Goal: Task Accomplishment & Management: Manage account settings

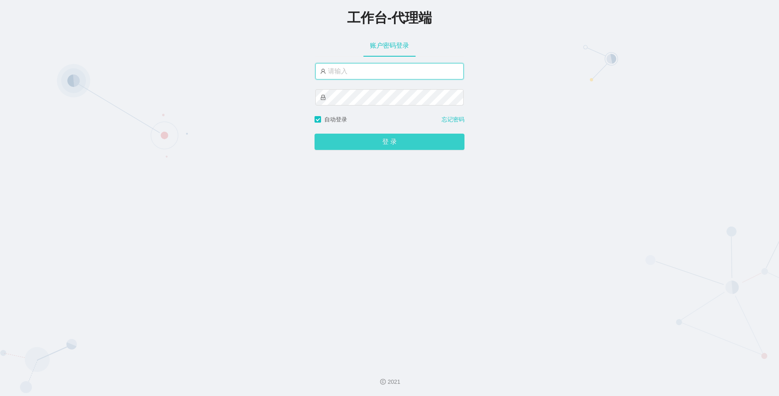
type input "azhong02"
click at [385, 142] on button "登 录" at bounding box center [390, 142] width 150 height 16
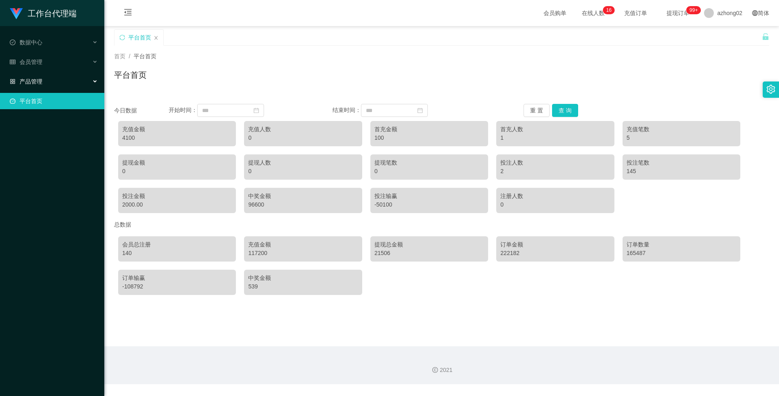
click at [42, 81] on div "产品管理" at bounding box center [52, 81] width 104 height 16
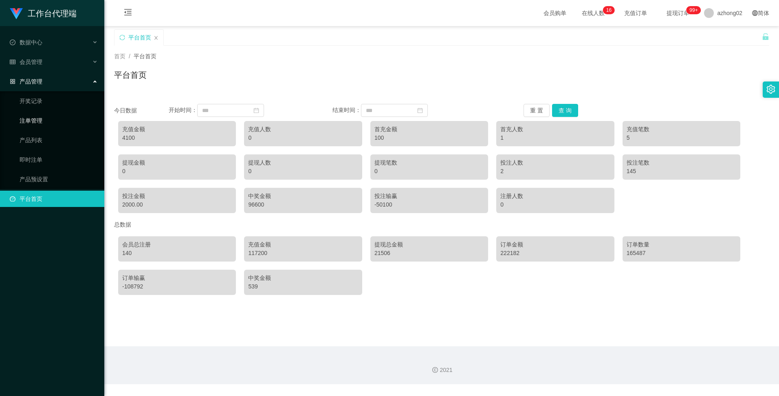
click at [24, 119] on link "注单管理" at bounding box center [59, 120] width 78 height 16
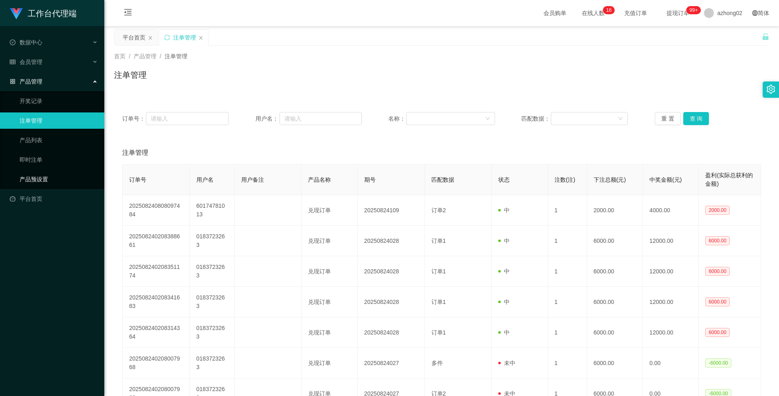
click at [34, 179] on link "产品预设置" at bounding box center [59, 179] width 78 height 16
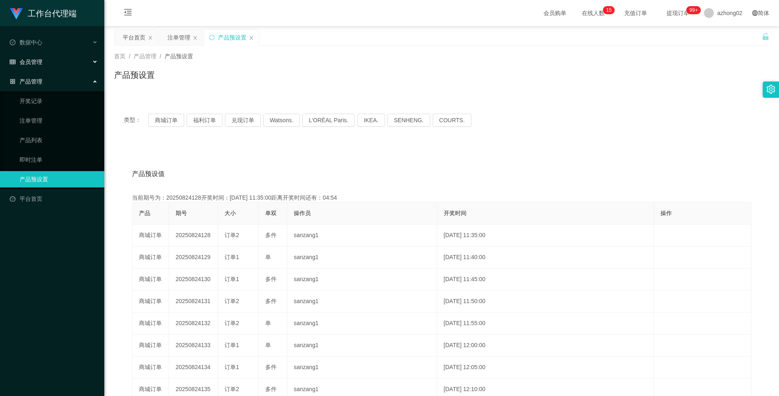
click at [28, 61] on span "会员管理" at bounding box center [26, 62] width 33 height 7
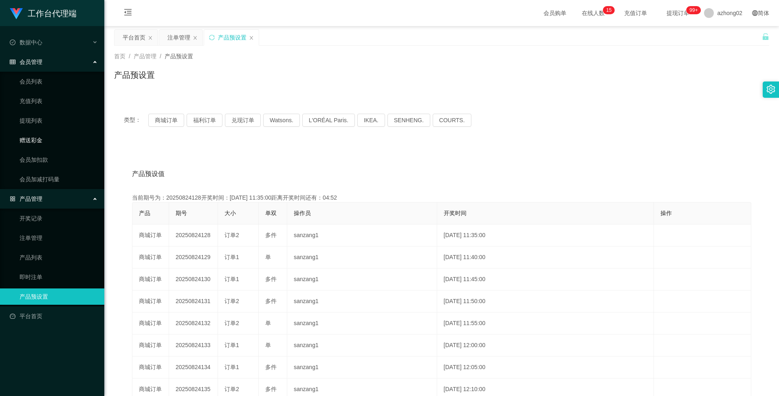
click at [27, 139] on link "赠送彩金" at bounding box center [59, 140] width 78 height 16
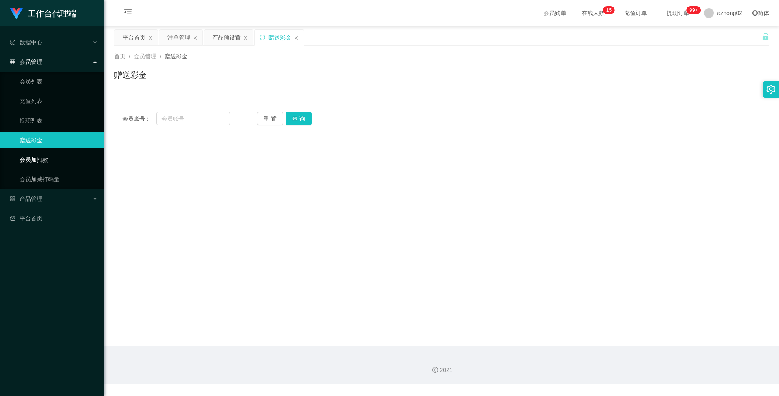
click at [29, 159] on link "会员加扣款" at bounding box center [59, 160] width 78 height 16
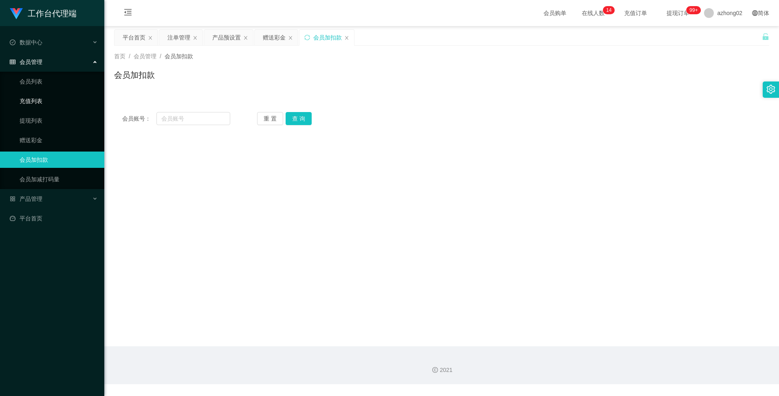
click at [30, 100] on link "充值列表" at bounding box center [59, 101] width 78 height 16
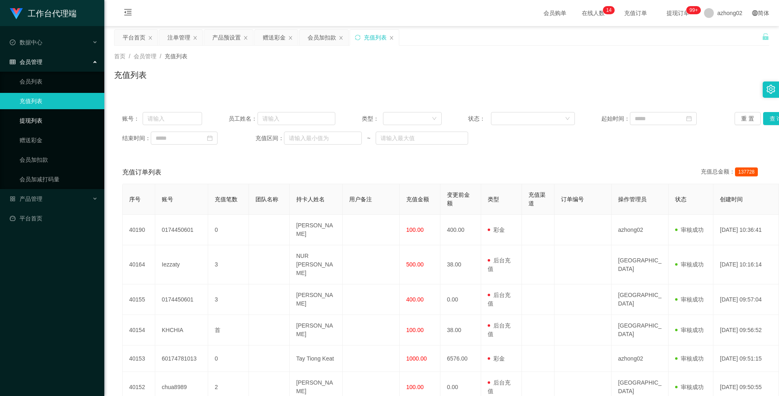
click at [24, 120] on link "提现列表" at bounding box center [59, 120] width 78 height 16
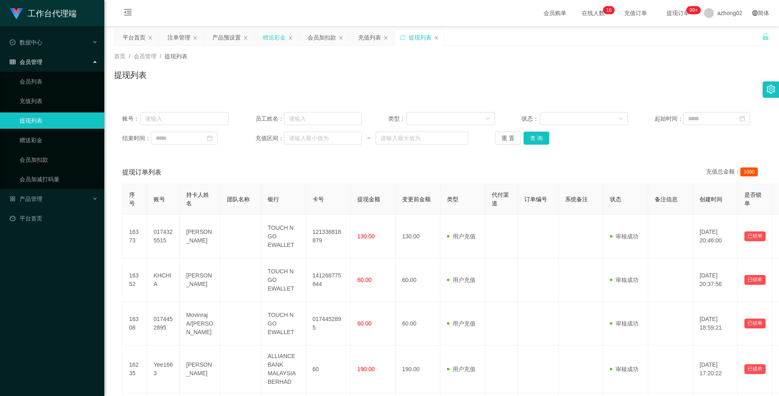
click at [280, 37] on div "赠送彩金" at bounding box center [274, 37] width 23 height 15
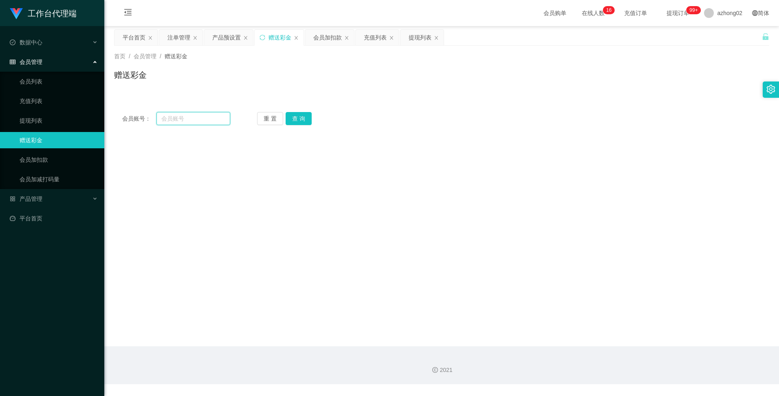
click at [178, 118] on input "text" at bounding box center [192, 118] width 73 height 13
click at [176, 119] on input "text" at bounding box center [192, 118] width 73 height 13
click at [203, 119] on input "text" at bounding box center [192, 118] width 73 height 13
click at [188, 117] on input "text" at bounding box center [192, 118] width 73 height 13
click at [181, 116] on input "text" at bounding box center [192, 118] width 73 height 13
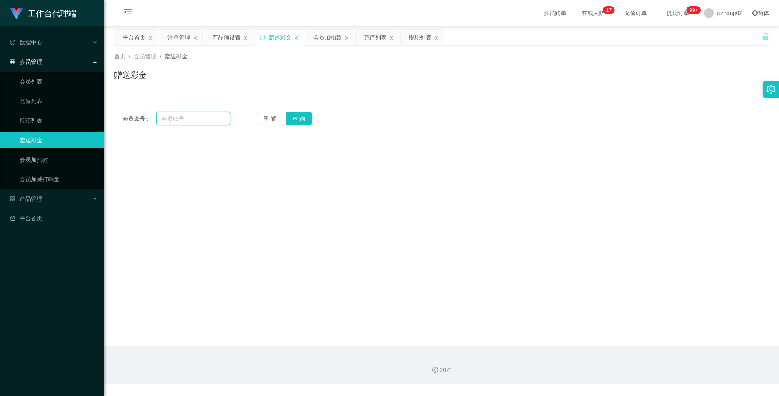
click at [188, 118] on input "text" at bounding box center [192, 118] width 73 height 13
click at [235, 37] on div "产品预设置" at bounding box center [226, 37] width 29 height 15
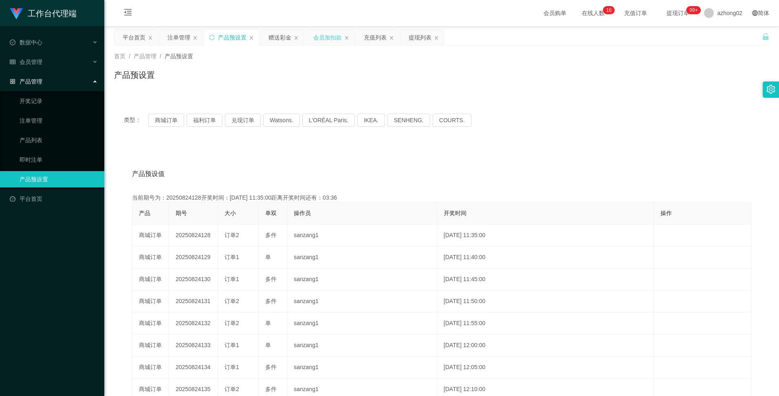
click at [337, 38] on div "会员加扣款" at bounding box center [327, 37] width 29 height 15
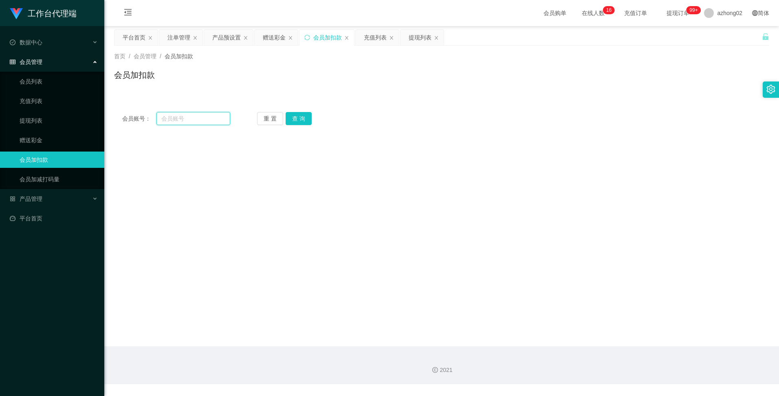
click at [170, 117] on input "text" at bounding box center [192, 118] width 73 height 13
paste input "v"
type input "v"
click at [176, 39] on div "注单管理" at bounding box center [178, 37] width 23 height 15
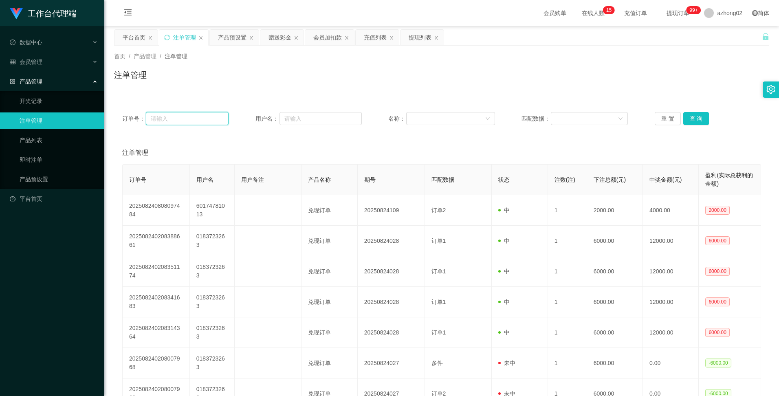
click at [192, 120] on input "text" at bounding box center [187, 118] width 83 height 13
paste input "v"
type input "v"
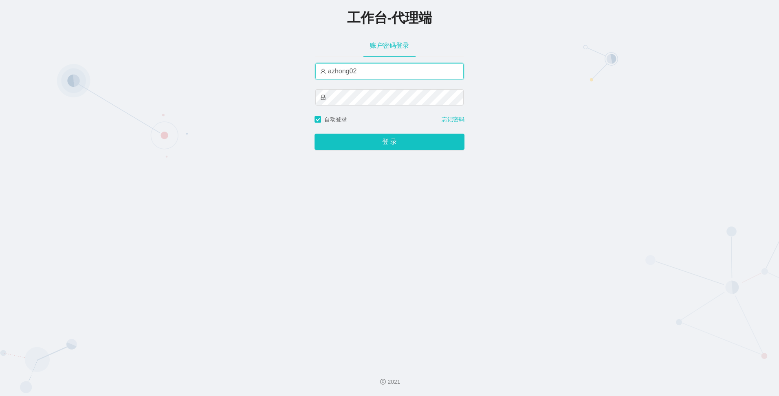
drag, startPoint x: 359, startPoint y: 73, endPoint x: 325, endPoint y: 73, distance: 33.8
click at [325, 73] on input "azhong02" at bounding box center [389, 71] width 148 height 16
type input "xiaolin1"
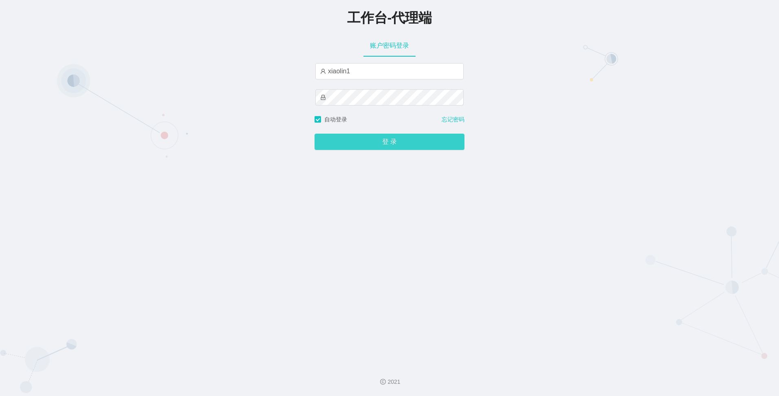
click at [381, 145] on button "登 录" at bounding box center [390, 142] width 150 height 16
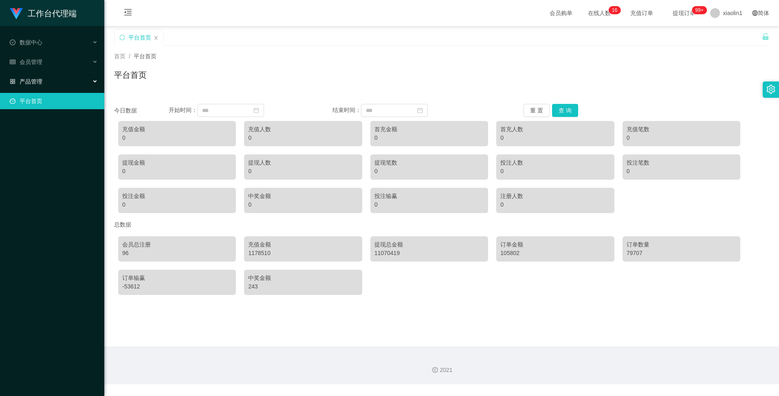
click at [46, 84] on div "产品管理" at bounding box center [52, 81] width 104 height 16
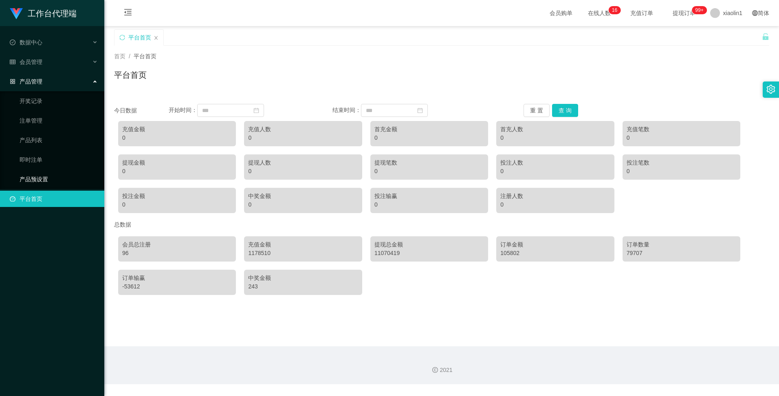
click at [28, 178] on link "产品预设置" at bounding box center [59, 179] width 78 height 16
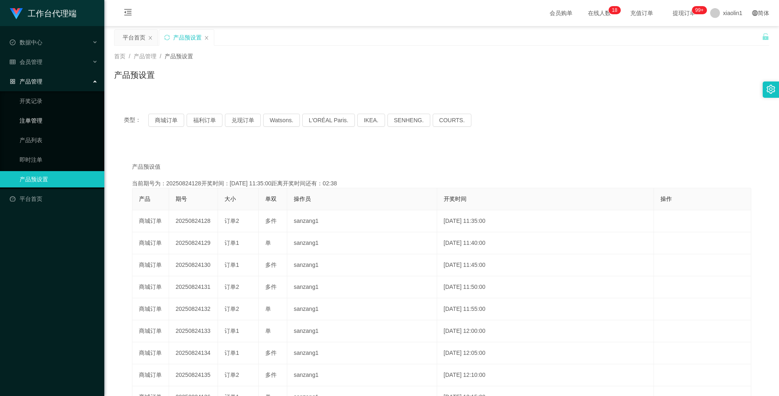
click at [33, 121] on link "注单管理" at bounding box center [59, 120] width 78 height 16
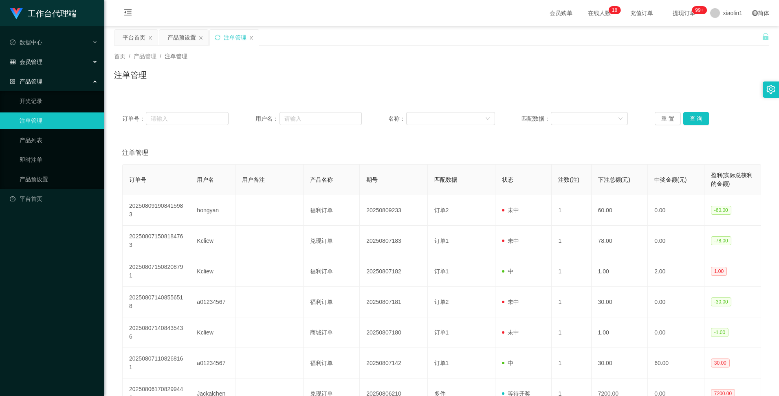
click at [29, 62] on span "会员管理" at bounding box center [26, 62] width 33 height 7
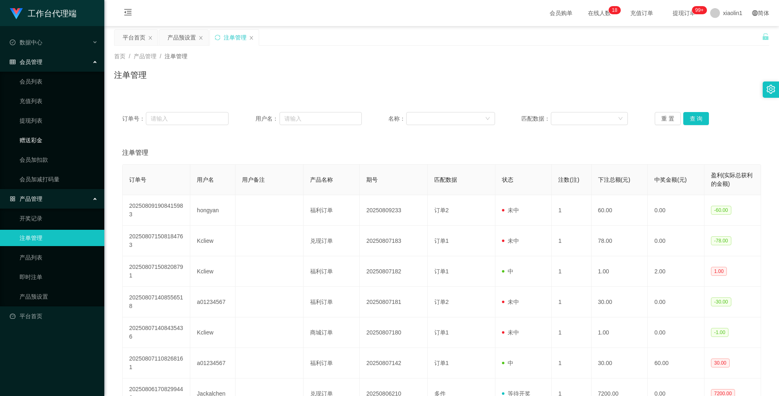
click at [34, 140] on link "赠送彩金" at bounding box center [59, 140] width 78 height 16
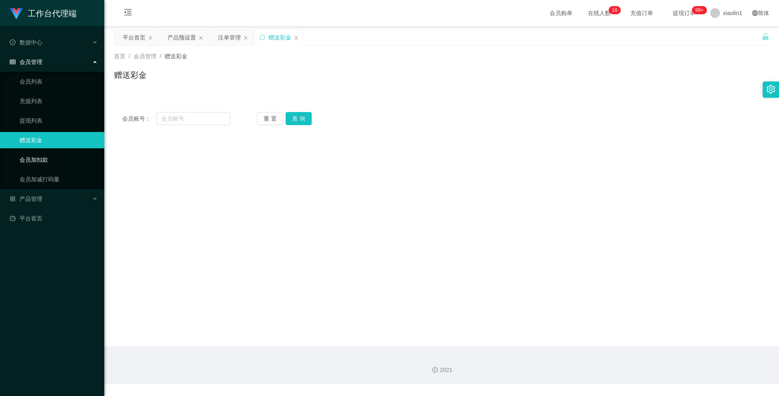
click at [28, 158] on link "会员加扣款" at bounding box center [59, 160] width 78 height 16
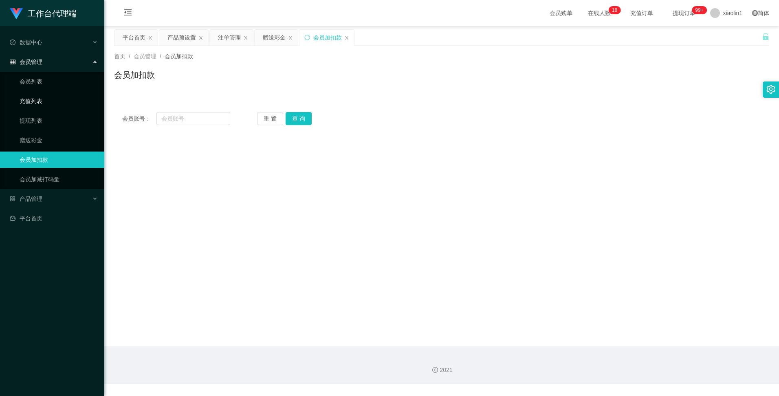
click at [35, 106] on link "充值列表" at bounding box center [59, 101] width 78 height 16
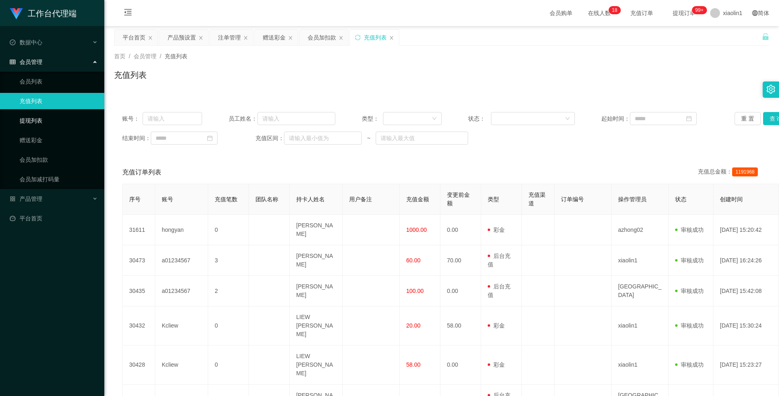
click at [29, 119] on link "提现列表" at bounding box center [59, 120] width 78 height 16
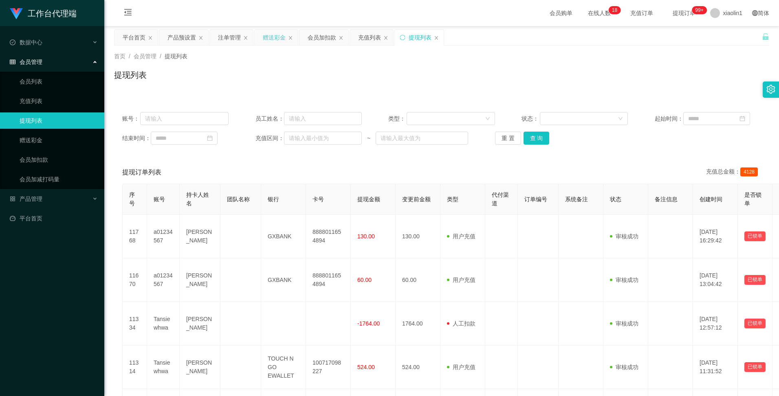
click at [277, 36] on div "赠送彩金" at bounding box center [274, 37] width 23 height 15
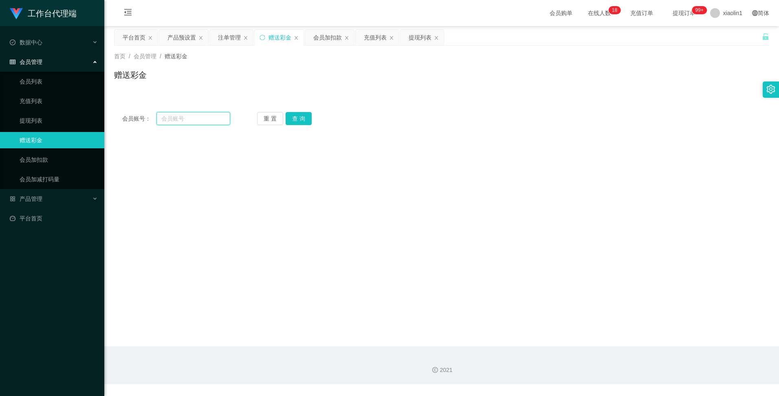
click at [173, 116] on input "text" at bounding box center [192, 118] width 73 height 13
click at [164, 114] on input "text" at bounding box center [192, 118] width 73 height 13
paste input "lezzaty"
type input "lezzaty"
click at [306, 115] on button "查 询" at bounding box center [299, 118] width 26 height 13
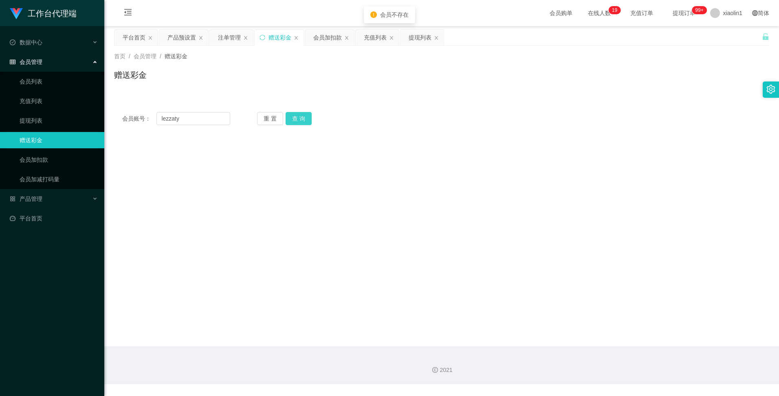
click at [299, 117] on button "查 询" at bounding box center [299, 118] width 26 height 13
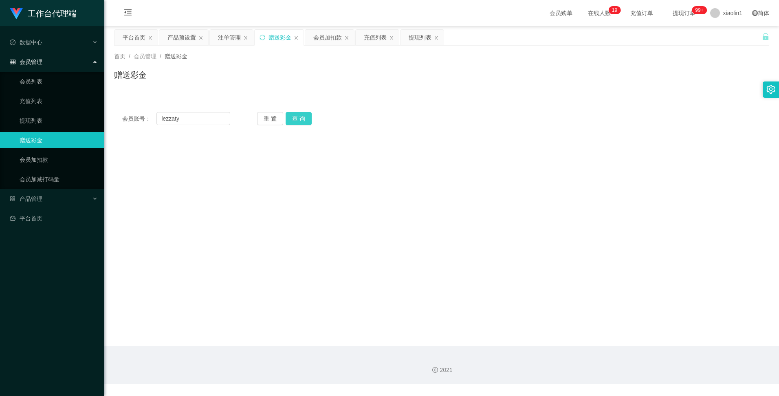
click at [300, 116] on button "查 询" at bounding box center [299, 118] width 26 height 13
click at [300, 116] on button "查 询" at bounding box center [303, 118] width 35 height 13
click at [300, 116] on button "查 询" at bounding box center [299, 118] width 26 height 13
click at [300, 116] on button "查 询" at bounding box center [303, 118] width 35 height 13
click at [299, 116] on button "查 询" at bounding box center [299, 118] width 26 height 13
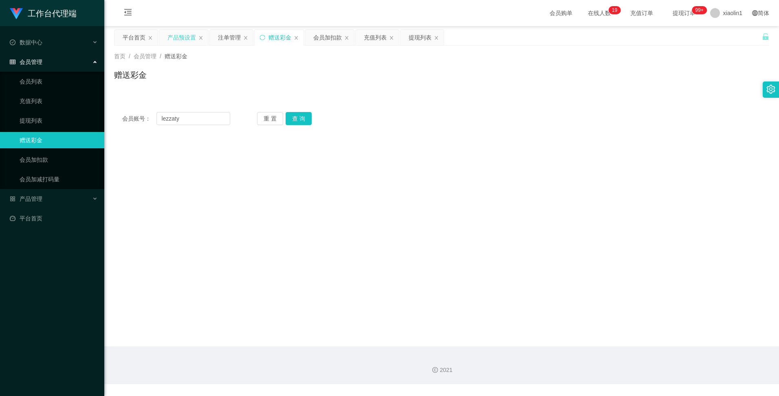
click at [193, 40] on div "产品预设置" at bounding box center [181, 37] width 29 height 15
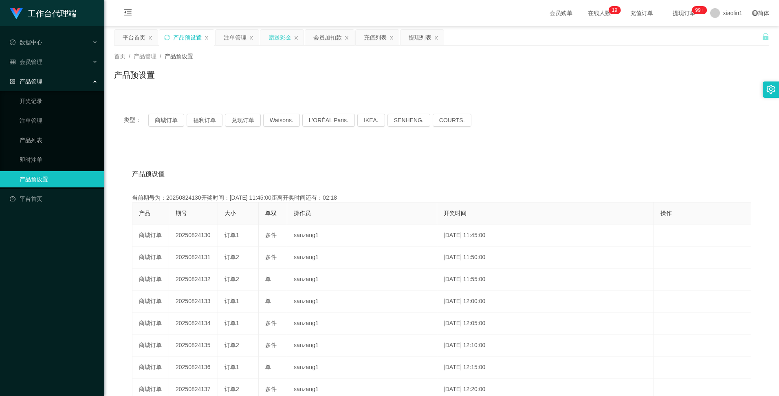
click at [283, 36] on div "赠送彩金" at bounding box center [280, 37] width 23 height 15
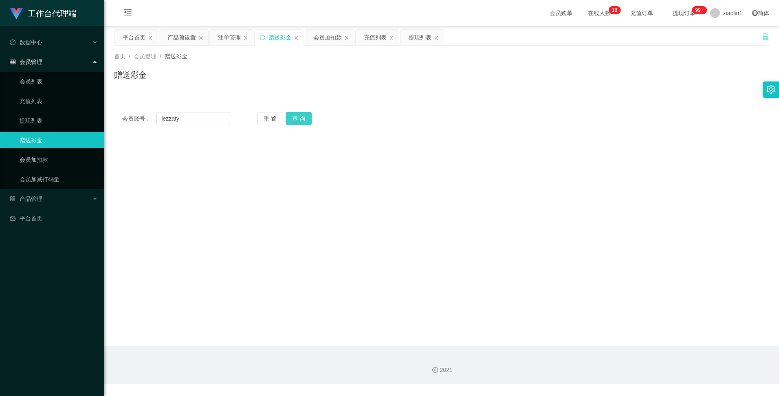
click at [297, 117] on button "查 询" at bounding box center [299, 118] width 26 height 13
drag, startPoint x: 188, startPoint y: 121, endPoint x: 144, endPoint y: 110, distance: 45.6
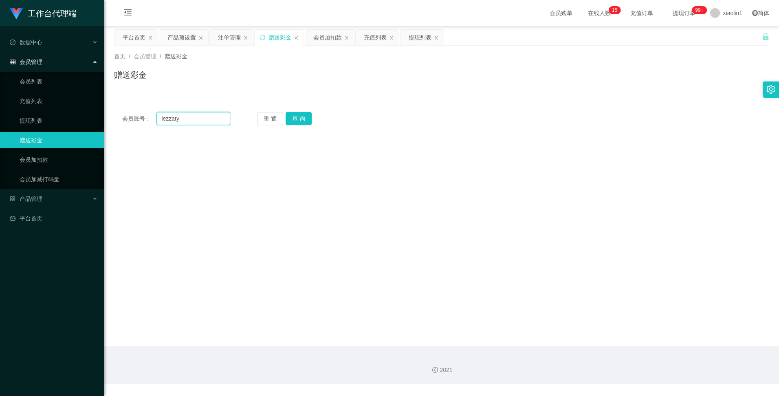
click at [144, 110] on div "会员账号： lezzaty 重 置 查 询 会员账号 会员姓名 账号余额 操作类型 彩金加款 彩金扣款 金额 确 定" at bounding box center [441, 118] width 655 height 29
paste input "I"
type input "Iezzaty"
click at [301, 118] on button "查 询" at bounding box center [299, 118] width 26 height 13
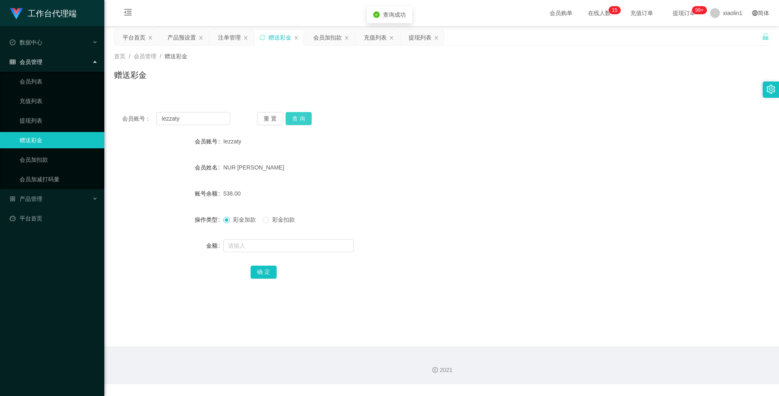
click at [301, 118] on button "查 询" at bounding box center [299, 118] width 26 height 13
click at [190, 38] on div "产品预设置" at bounding box center [181, 37] width 29 height 15
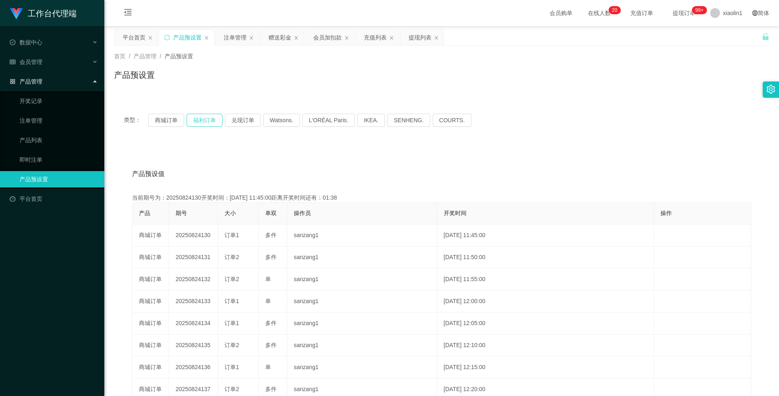
click at [208, 122] on button "福利订单" at bounding box center [205, 120] width 36 height 13
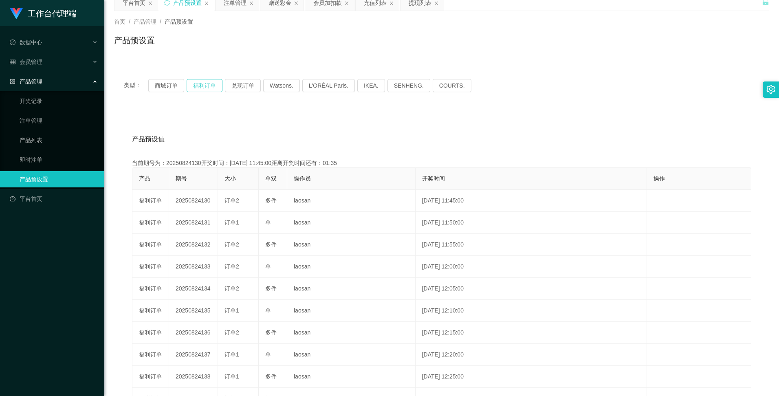
scroll to position [122, 0]
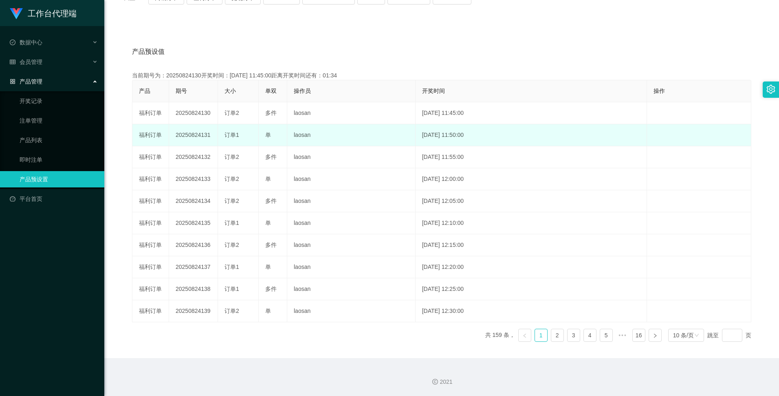
click at [187, 136] on td "20250824131" at bounding box center [193, 135] width 49 height 22
copy td "20250824131"
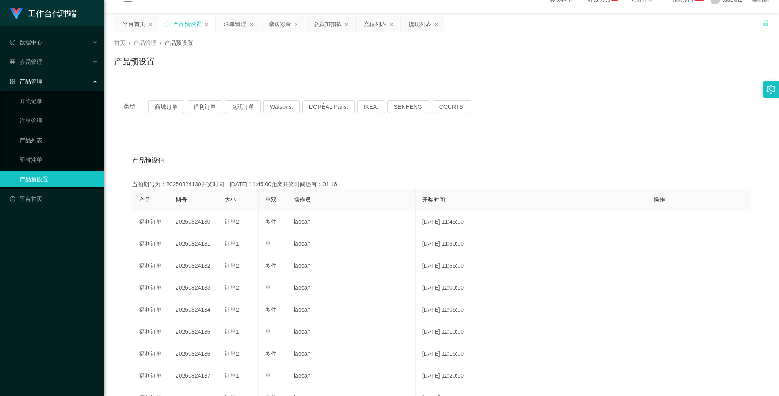
scroll to position [0, 0]
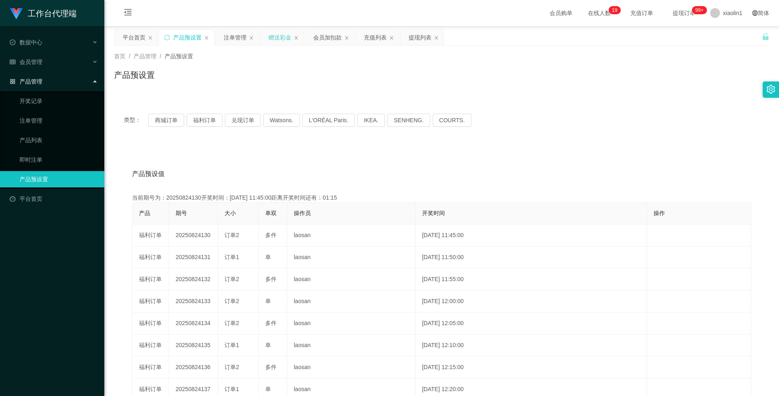
click at [289, 39] on div "赠送彩金" at bounding box center [280, 37] width 23 height 15
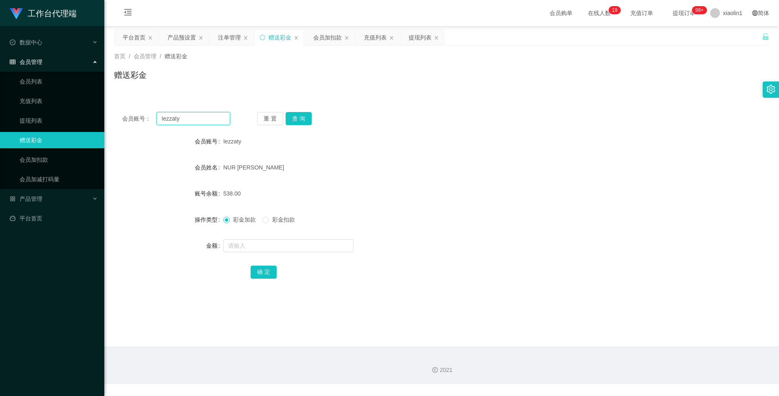
drag, startPoint x: 176, startPoint y: 121, endPoint x: 160, endPoint y: 117, distance: 17.0
click at [160, 117] on input "Iezzaty" at bounding box center [192, 118] width 73 height 13
click at [182, 41] on div "产品预设置" at bounding box center [181, 37] width 29 height 15
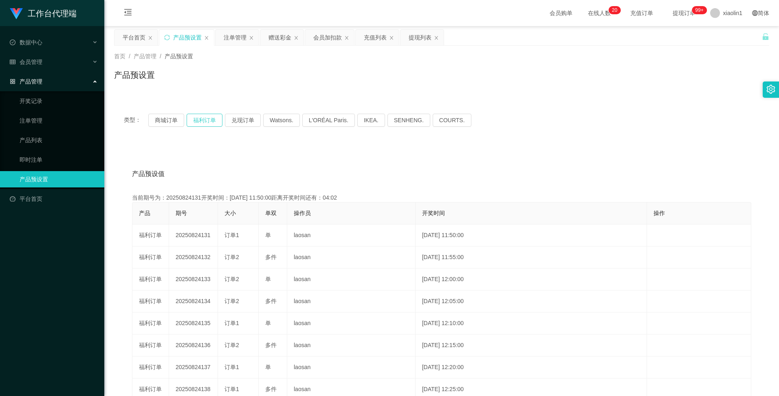
click at [204, 123] on button "福利订单" at bounding box center [205, 120] width 36 height 13
click at [274, 37] on div "赠送彩金" at bounding box center [280, 37] width 23 height 15
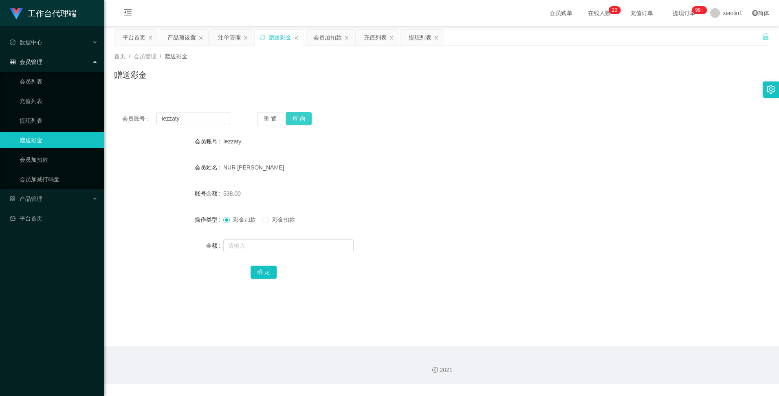
click at [306, 116] on button "查 询" at bounding box center [299, 118] width 26 height 13
click at [295, 114] on button "查 询" at bounding box center [299, 118] width 26 height 13
click at [290, 119] on button "查 询" at bounding box center [299, 118] width 26 height 13
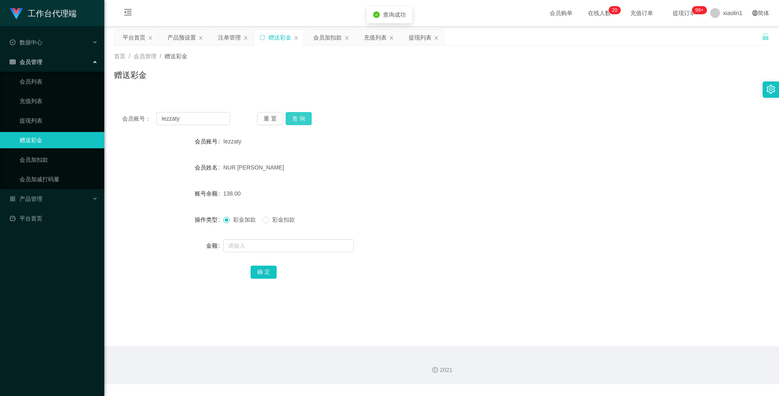
click at [290, 119] on button "查 询" at bounding box center [299, 118] width 26 height 13
click at [301, 122] on button "查 询" at bounding box center [299, 118] width 26 height 13
click at [176, 36] on div "产品预设置" at bounding box center [181, 37] width 29 height 15
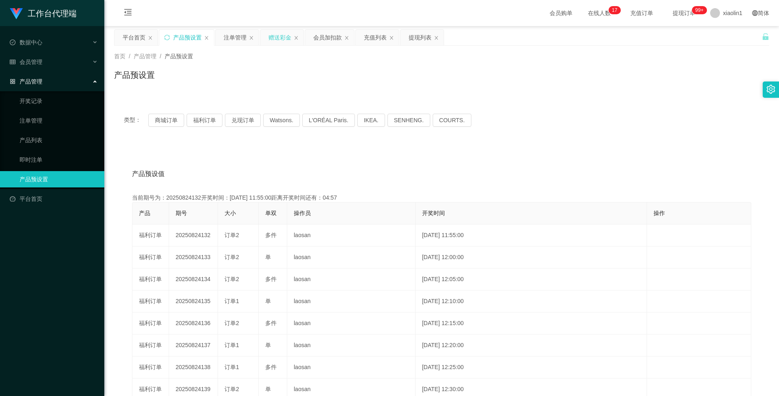
click at [278, 38] on div "赠送彩金" at bounding box center [280, 37] width 23 height 15
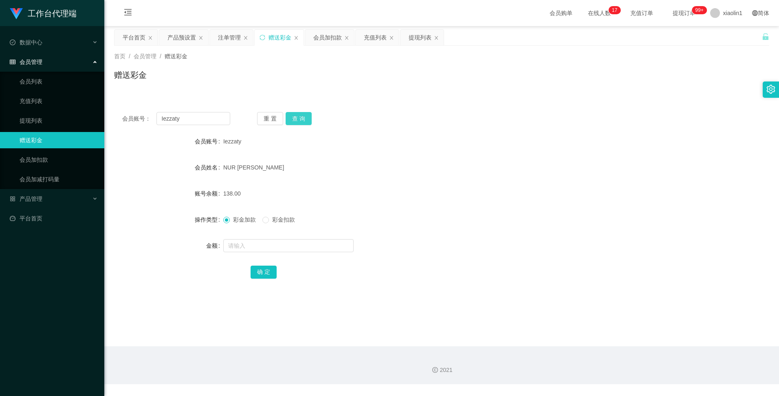
click at [293, 121] on button "查 询" at bounding box center [299, 118] width 26 height 13
